Goal: Find specific page/section

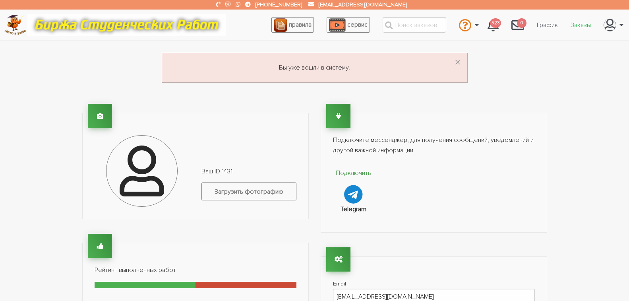
click at [575, 25] on link "Заказы" at bounding box center [580, 24] width 33 height 15
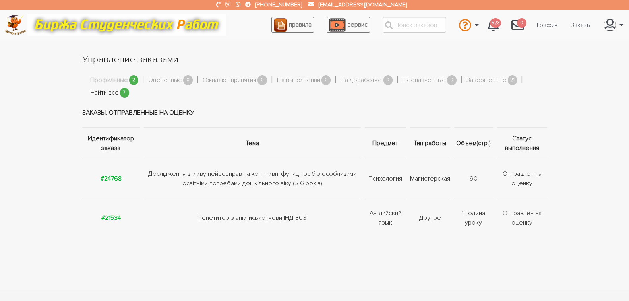
click at [110, 94] on link "Найти все" at bounding box center [104, 93] width 29 height 10
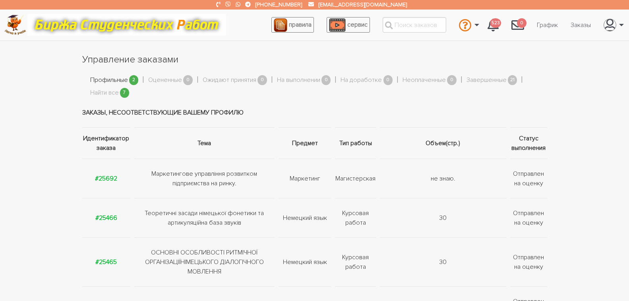
click at [108, 80] on link "Профильные" at bounding box center [109, 80] width 38 height 10
